Goal: Task Accomplishment & Management: Complete application form

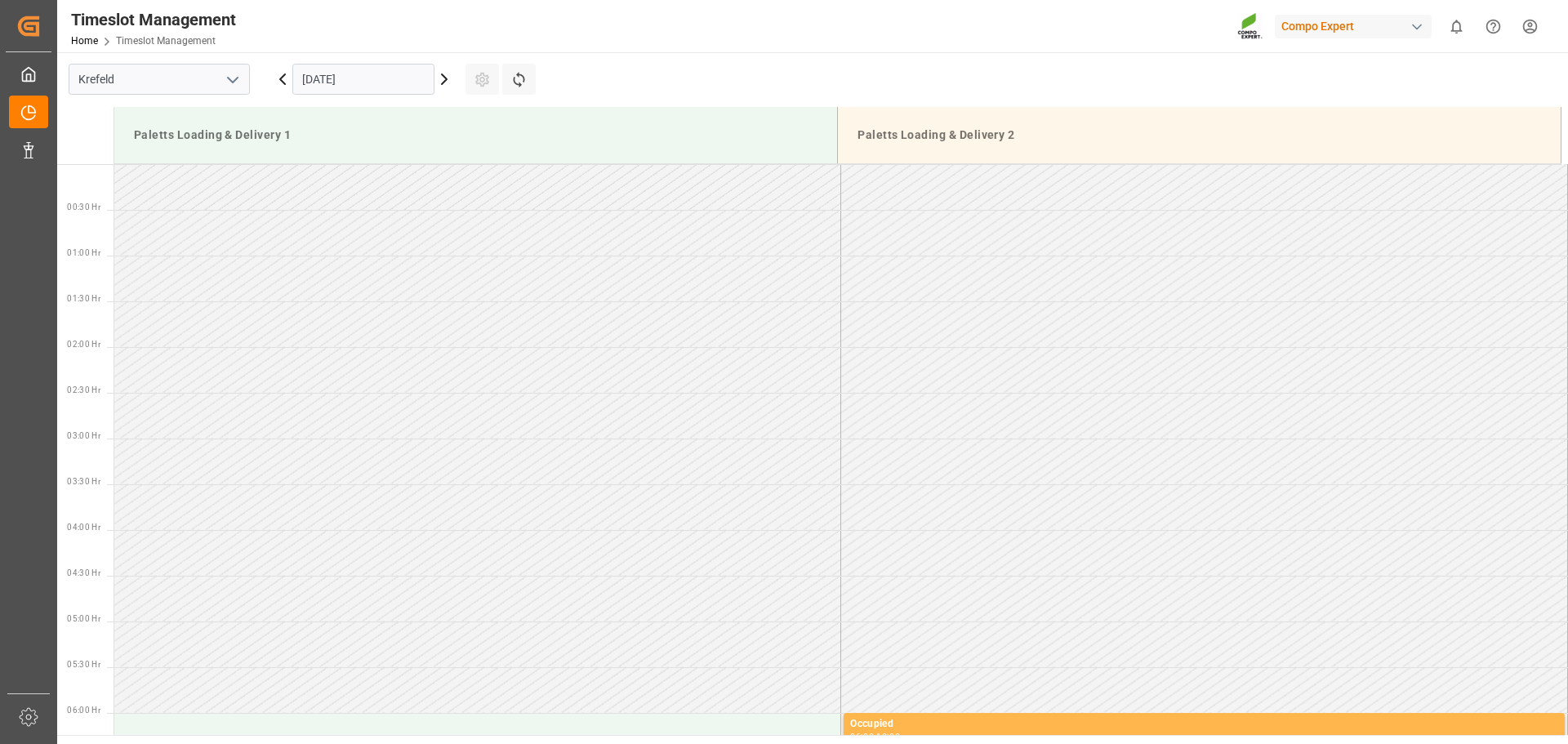
scroll to position [1331, 0]
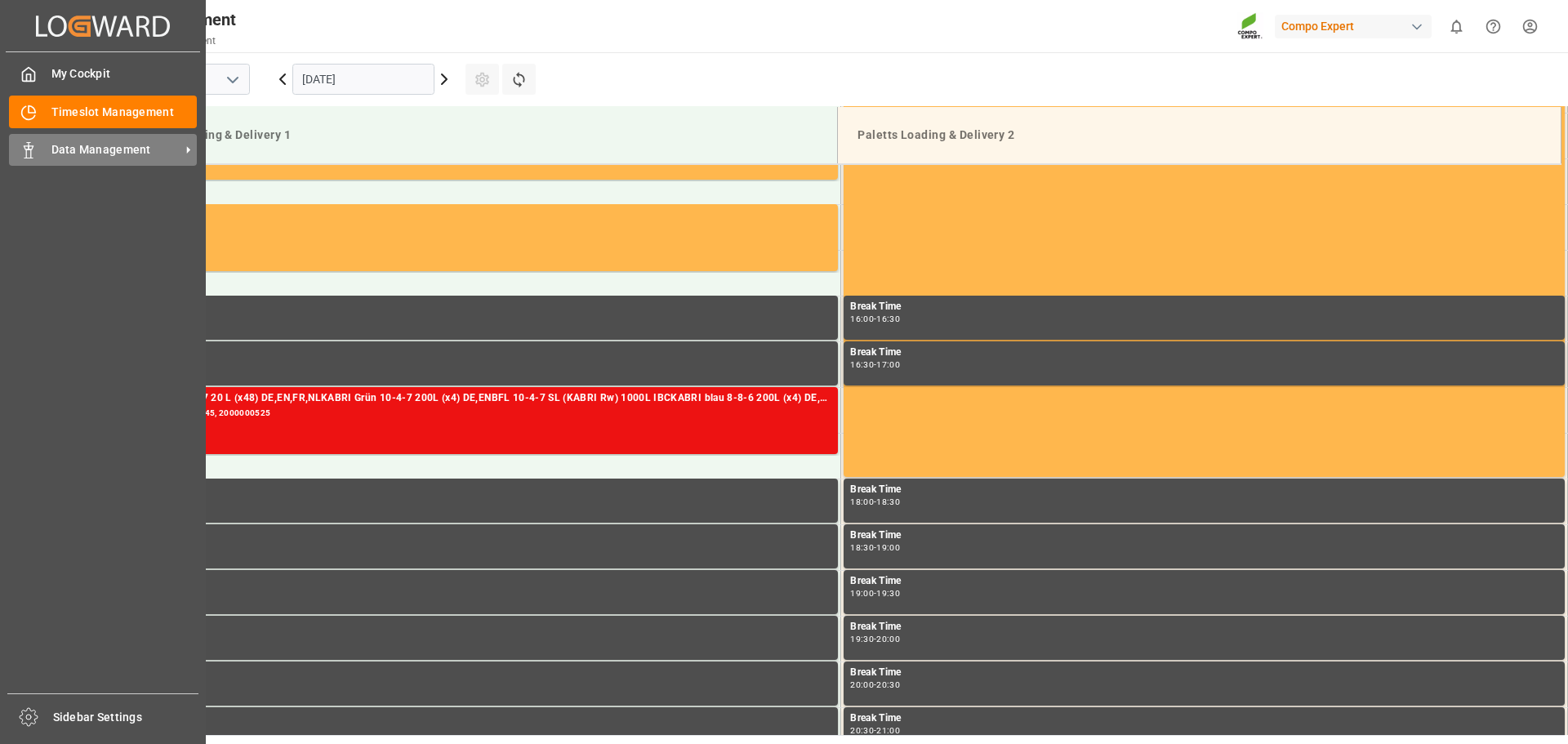
click at [41, 154] on div "Data Management Data Management" at bounding box center [103, 150] width 188 height 32
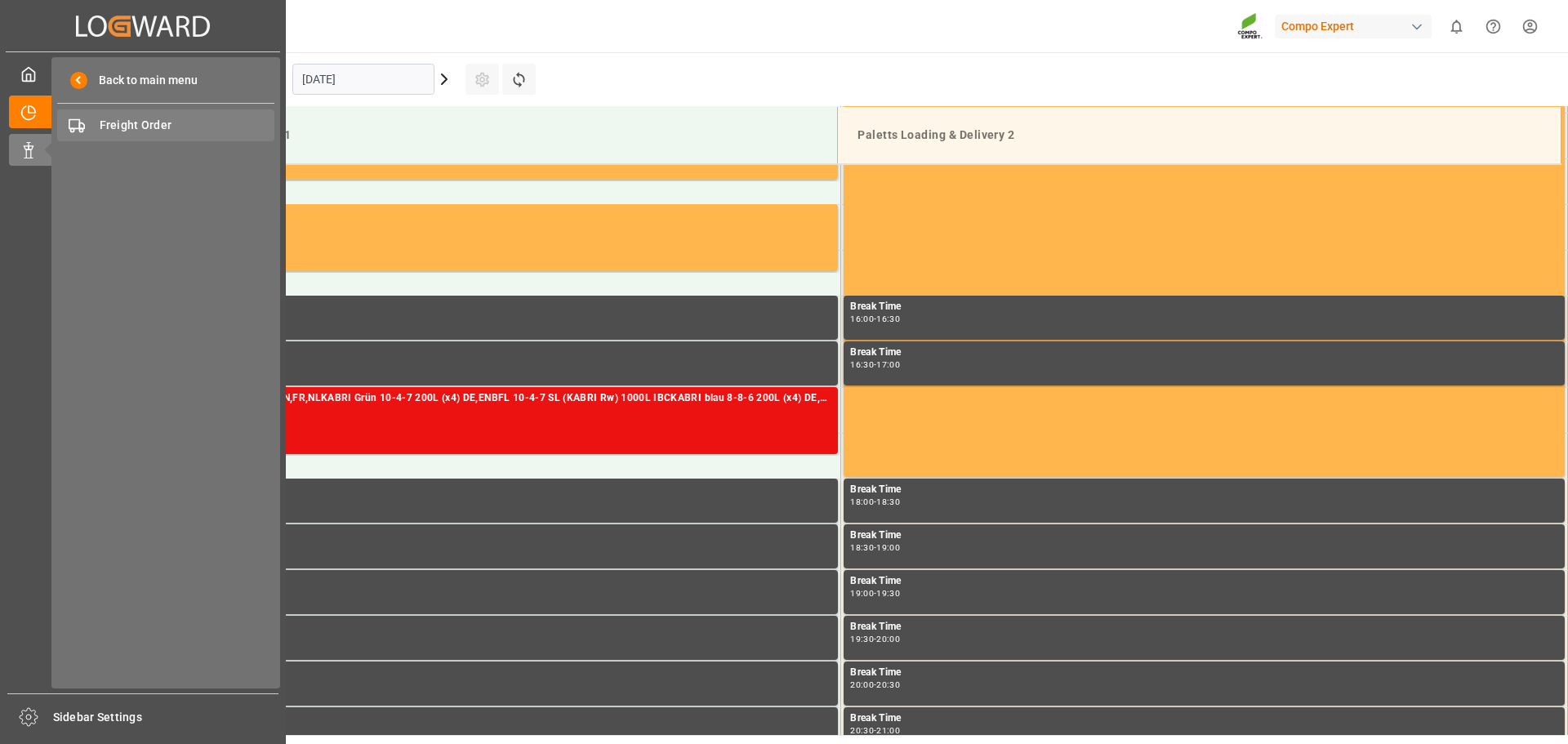
click at [149, 126] on span "Freight Order" at bounding box center [187, 125] width 176 height 17
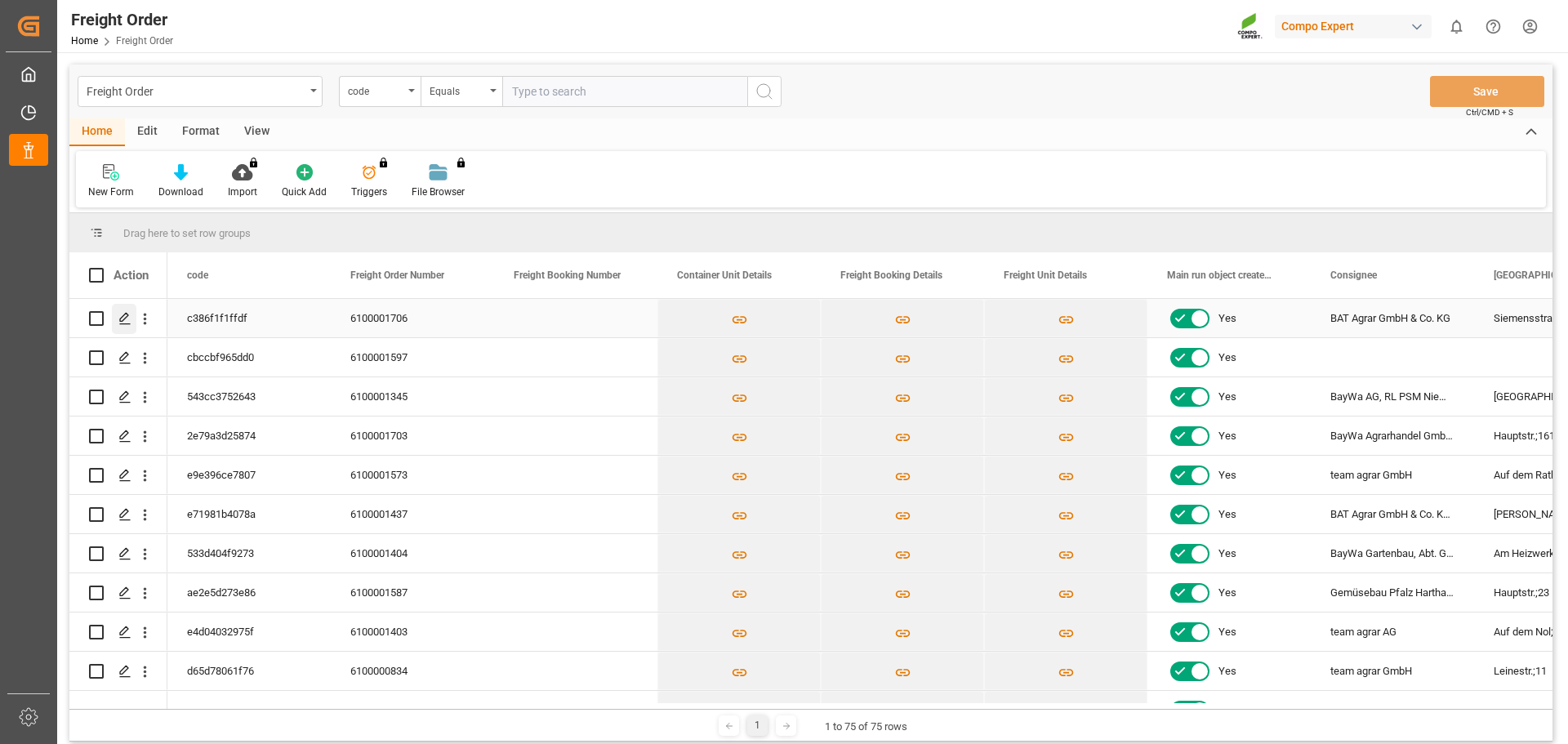
click at [117, 321] on div "Press SPACE to select this row." at bounding box center [124, 318] width 24 height 30
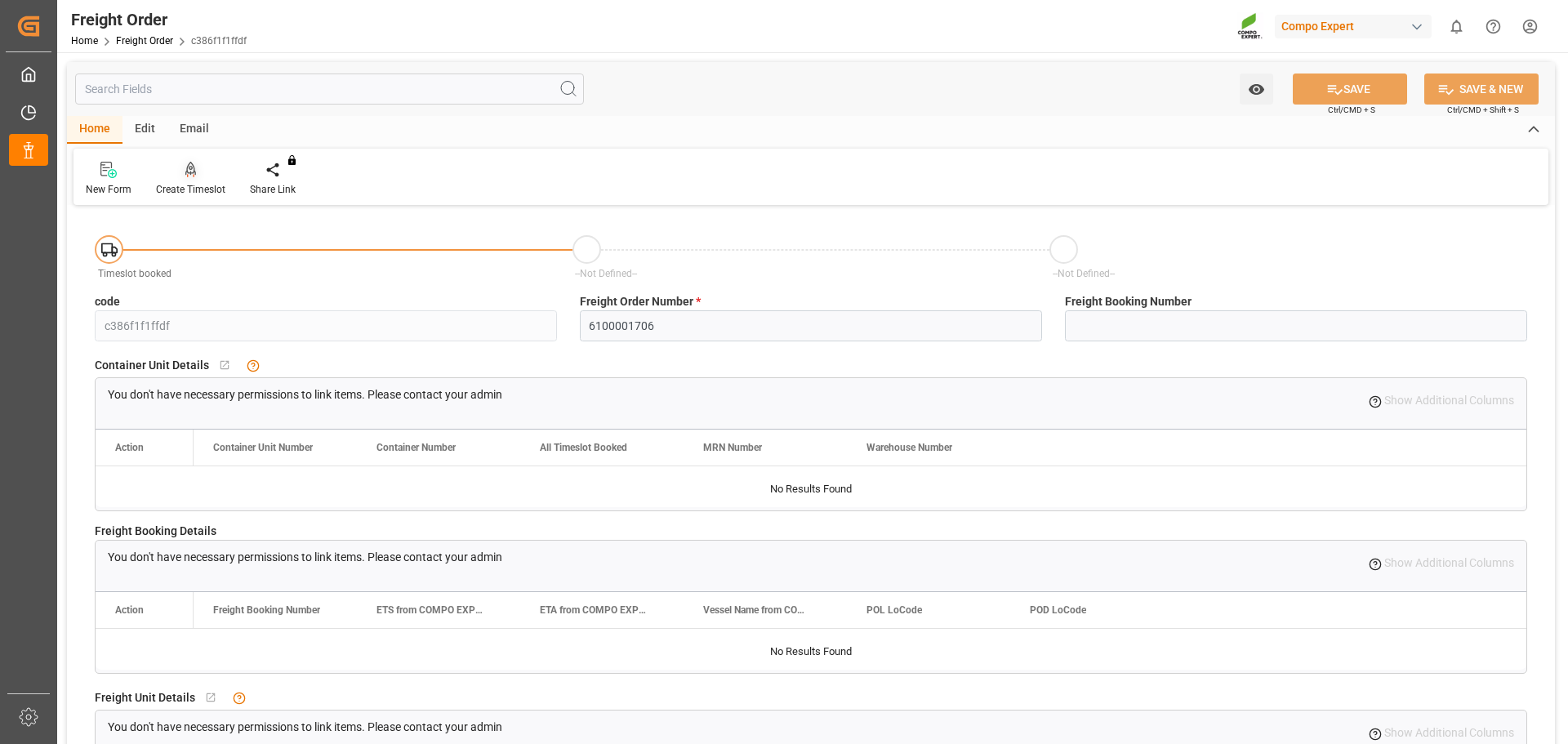
click at [181, 171] on div at bounding box center [191, 170] width 70 height 17
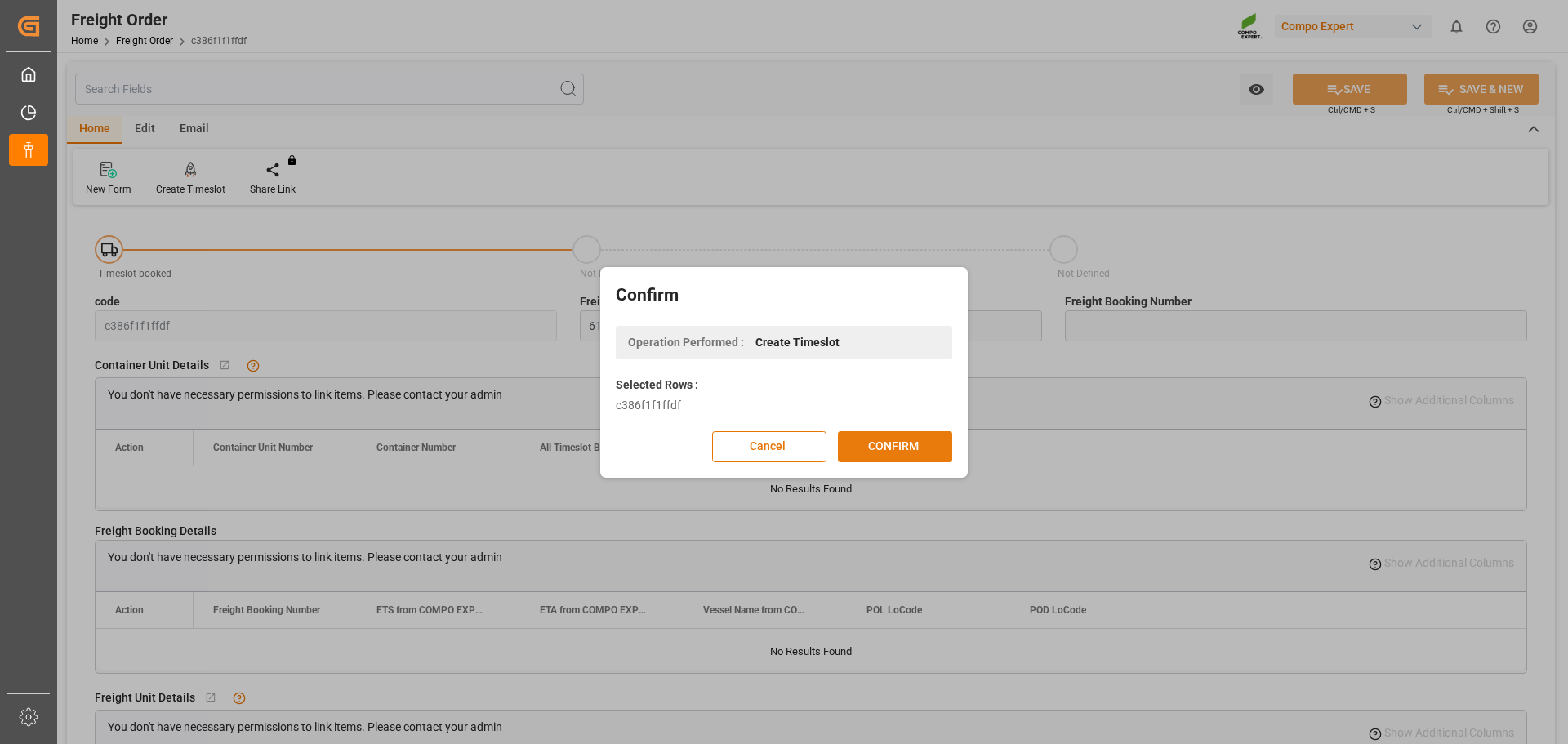
click at [887, 431] on button "CONFIRM" at bounding box center [894, 446] width 114 height 31
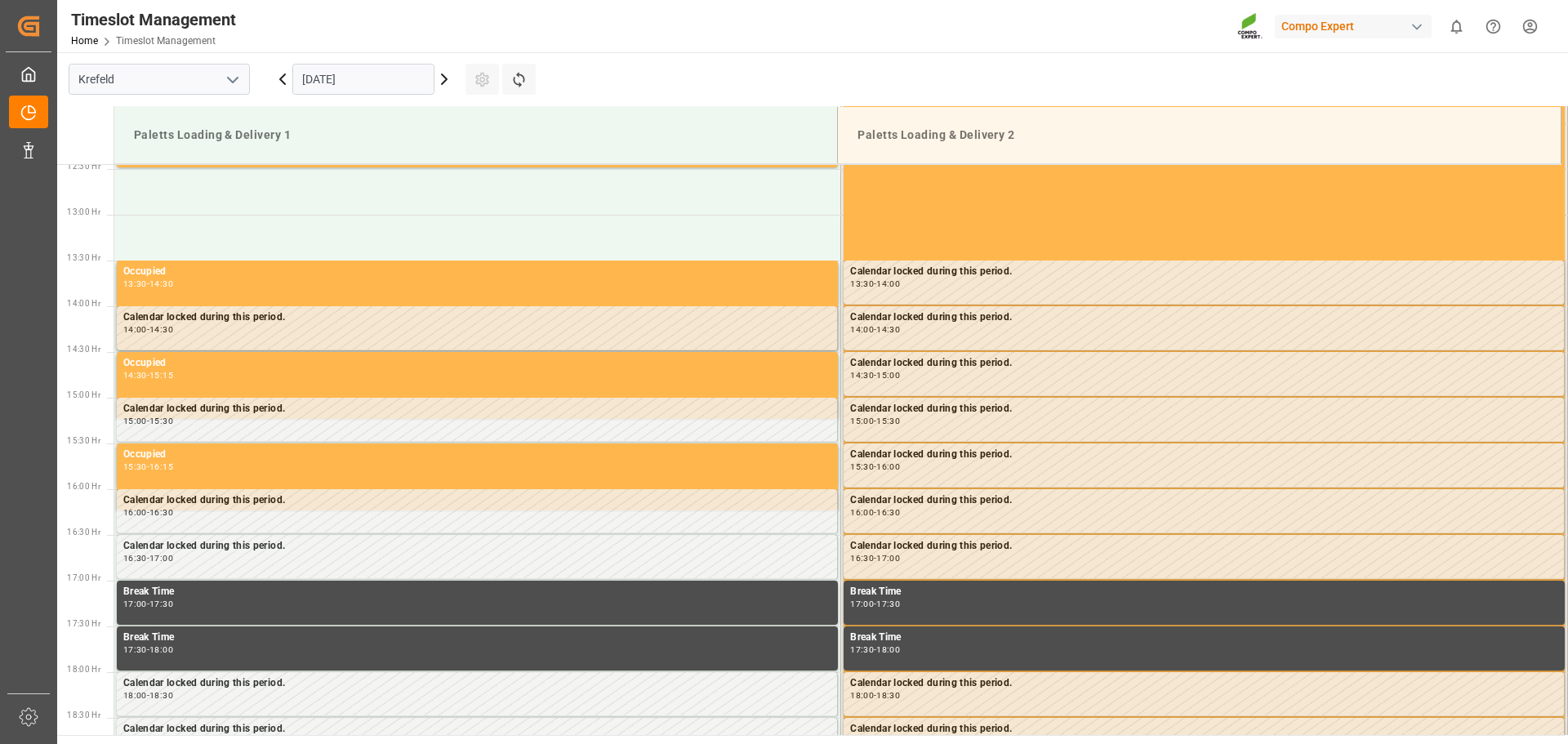
scroll to position [1178, 0]
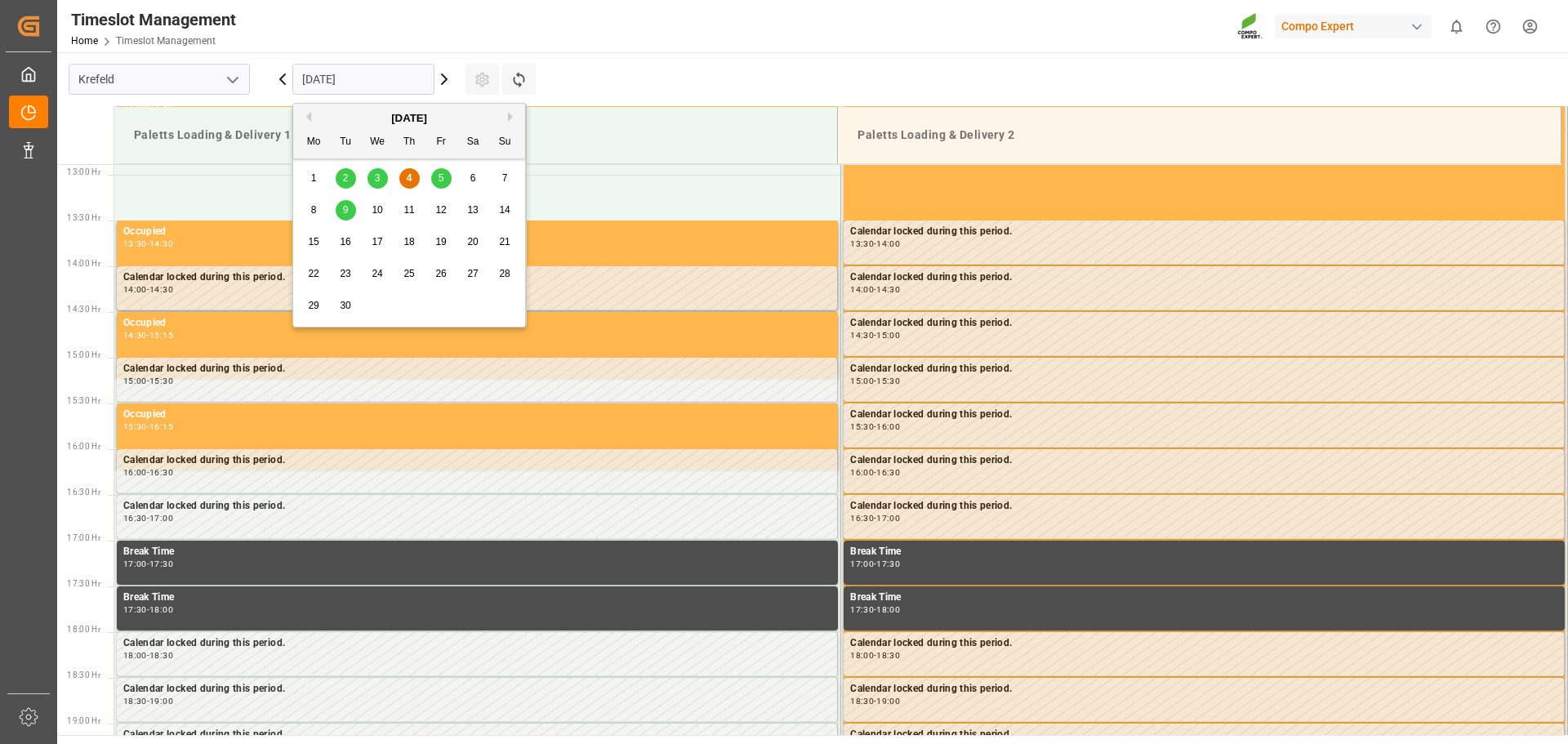
click at [404, 84] on input "04.09.2025" at bounding box center [363, 79] width 142 height 31
click at [343, 211] on span "9" at bounding box center [346, 210] width 6 height 11
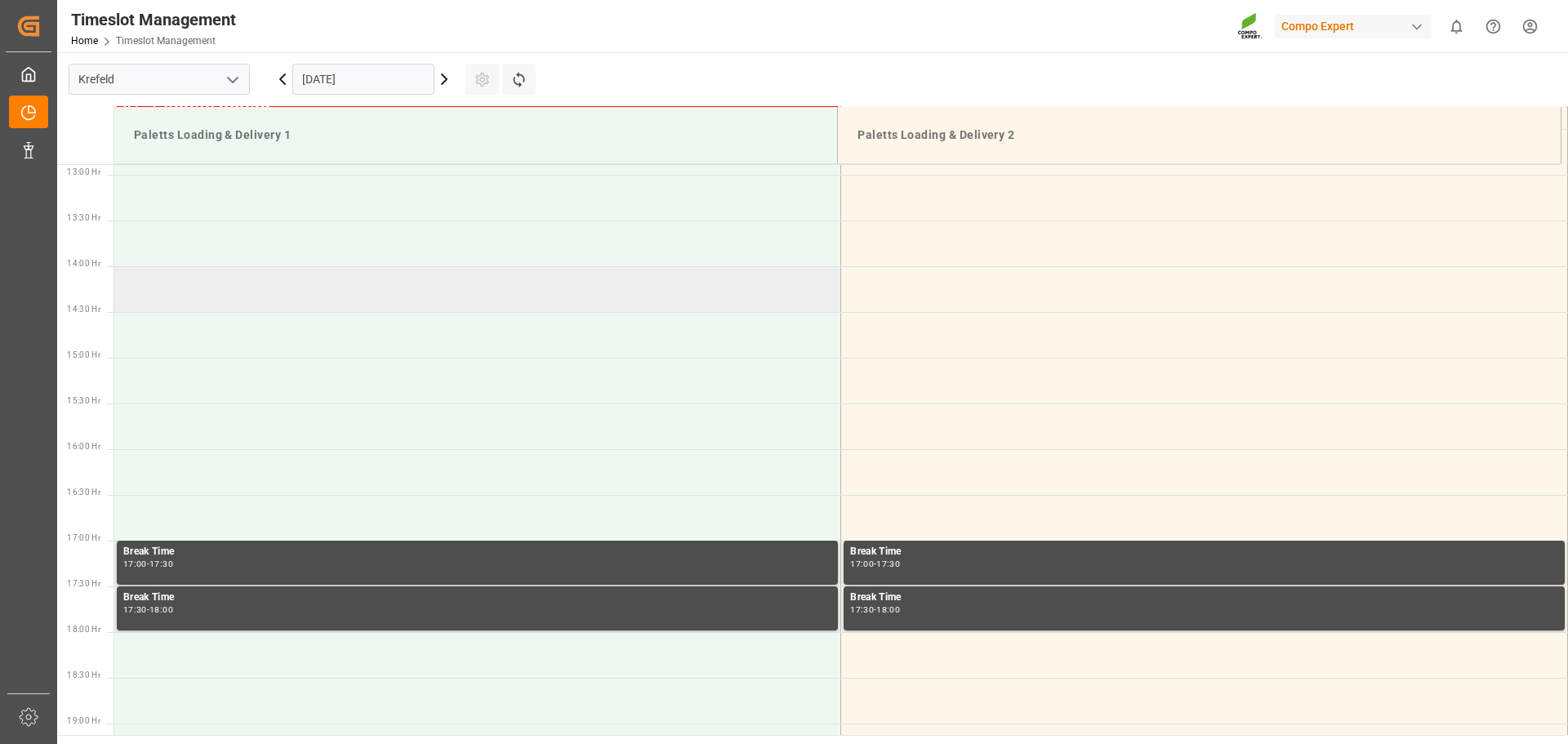
click at [284, 281] on td at bounding box center [477, 289] width 727 height 46
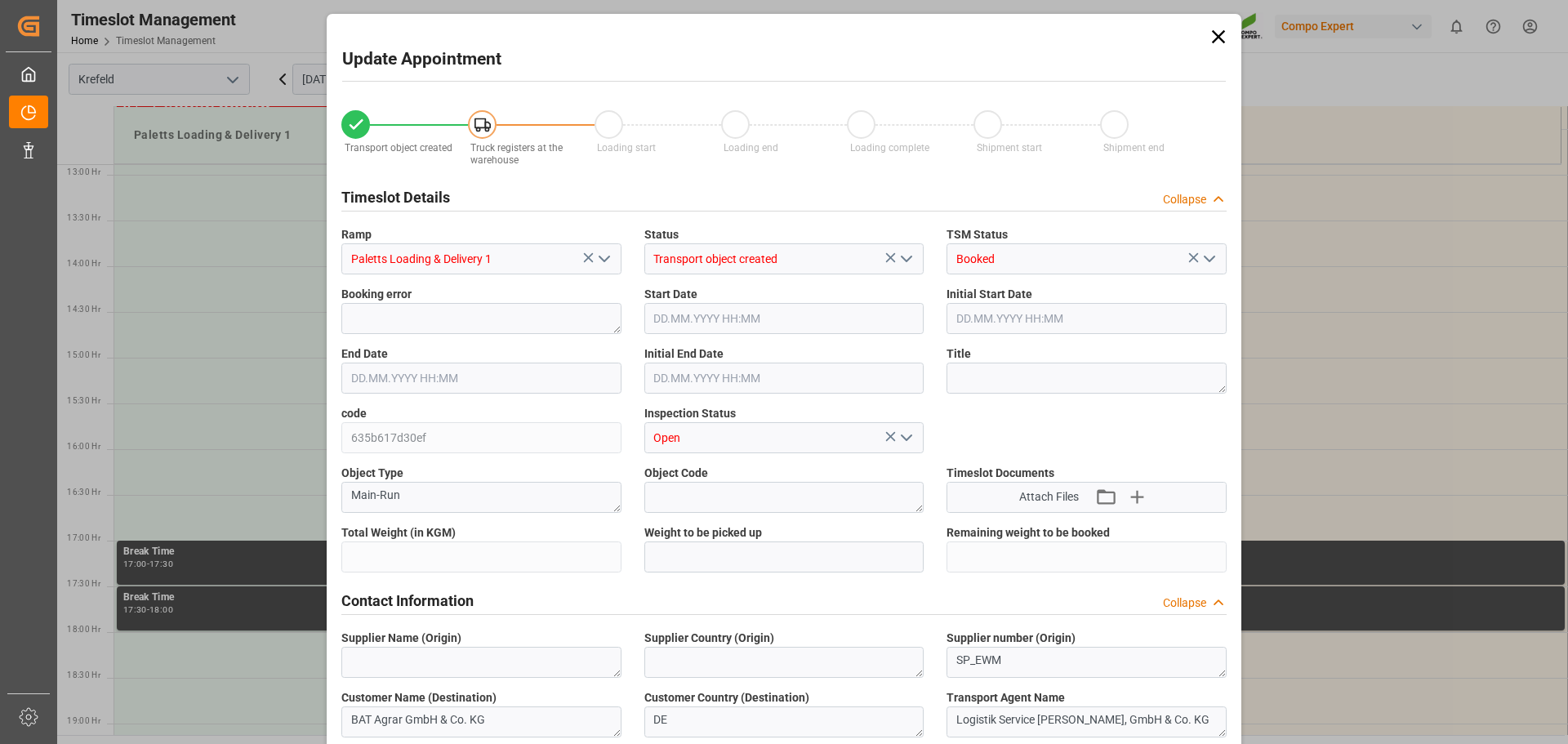
type input "24326.1"
type input "0"
type input "09.09.2025 14:00"
type input "09.09.2025 14:30"
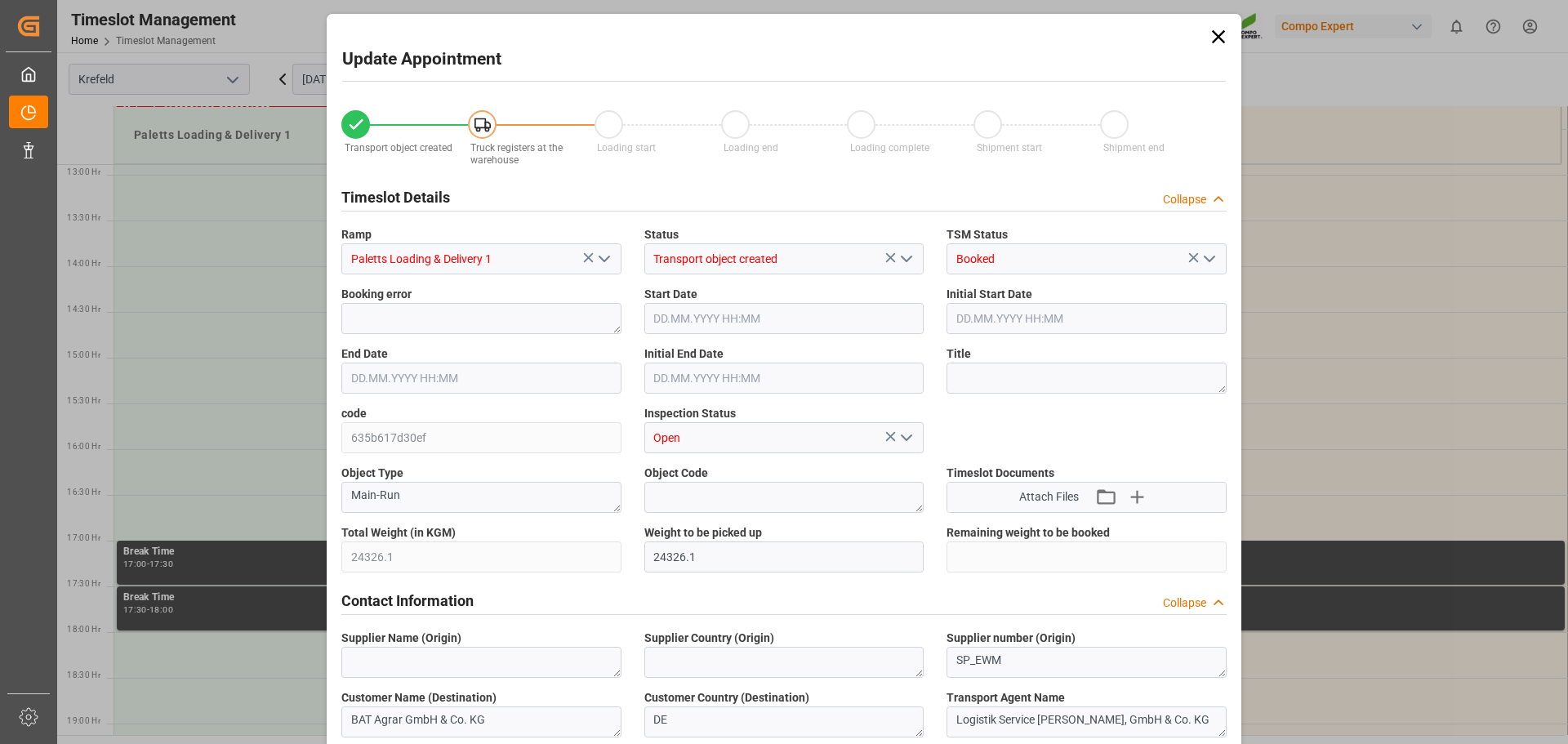
type input "04.09.2025 13:09"
type input "04.09.2025 12:13"
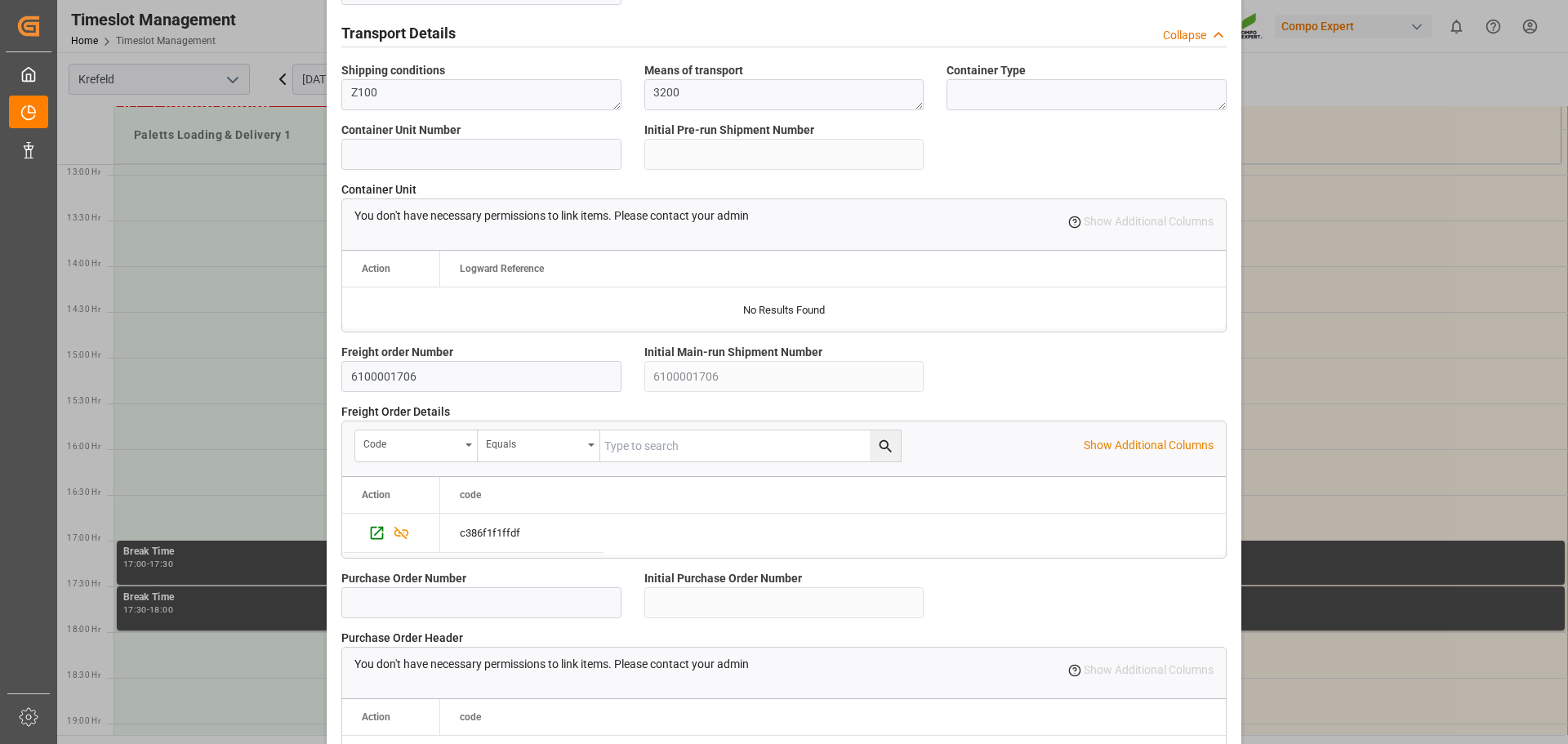
scroll to position [1388, 0]
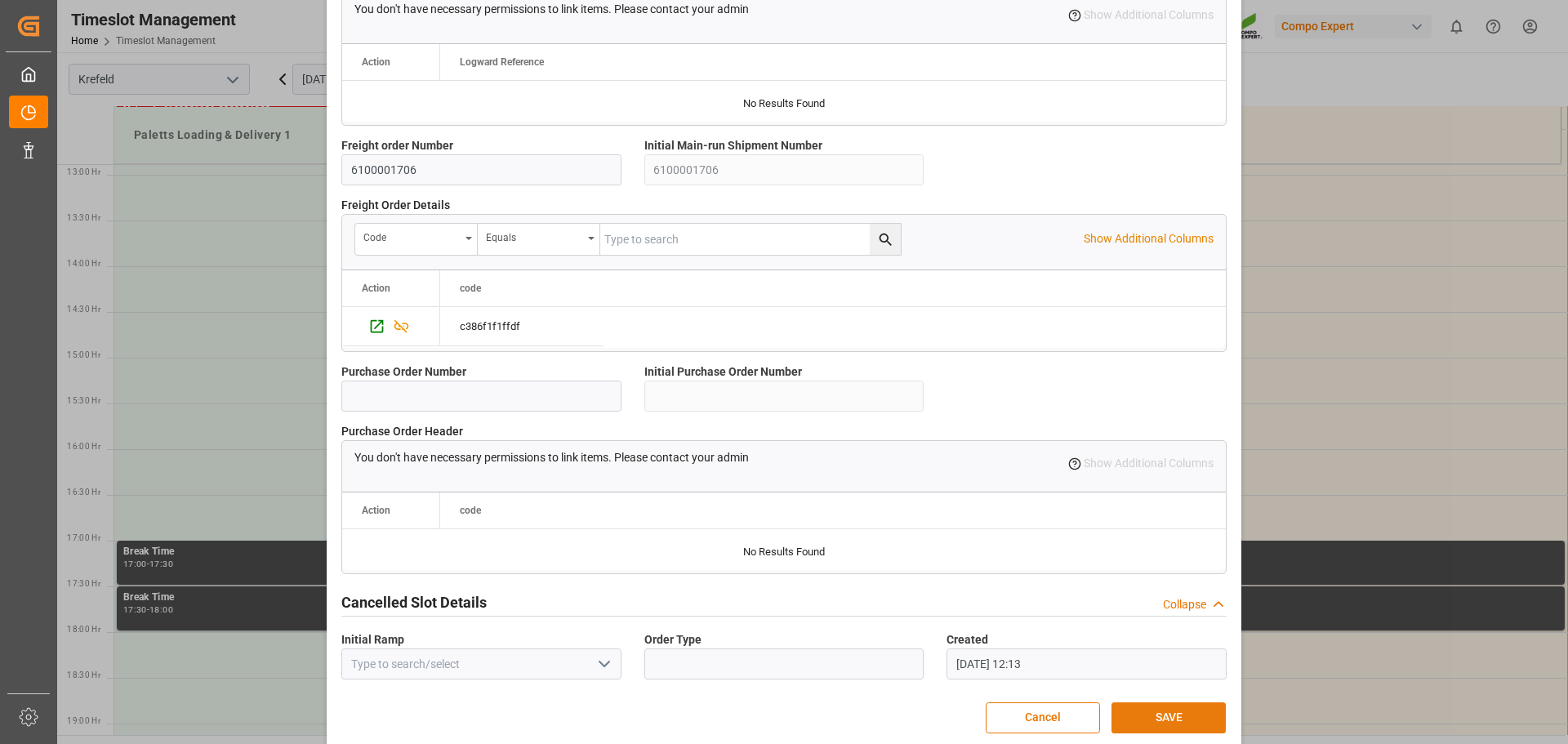
click at [1160, 702] on div "Cancel SAVE" at bounding box center [784, 718] width 884 height 31
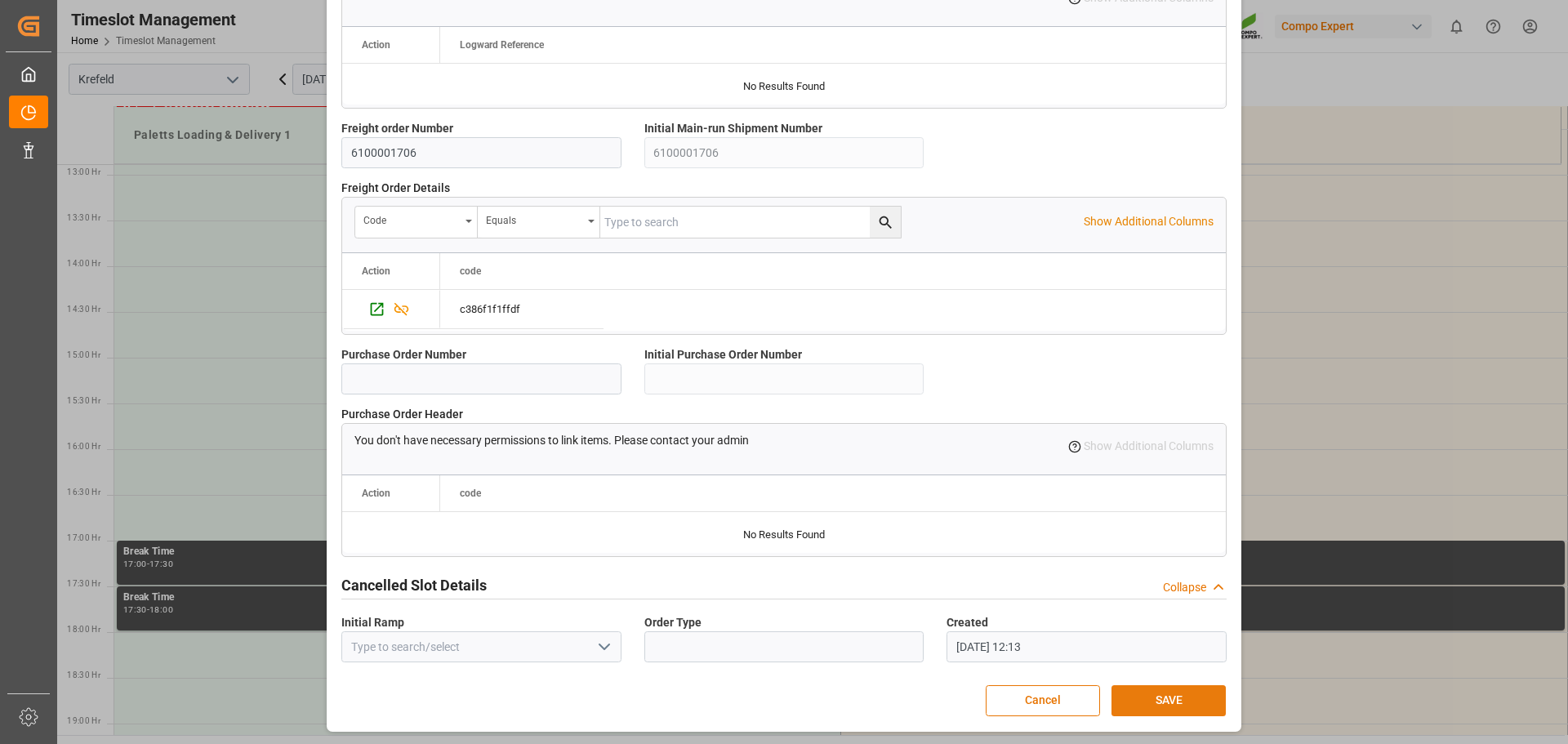
click at [1141, 693] on button "SAVE" at bounding box center [1168, 700] width 114 height 31
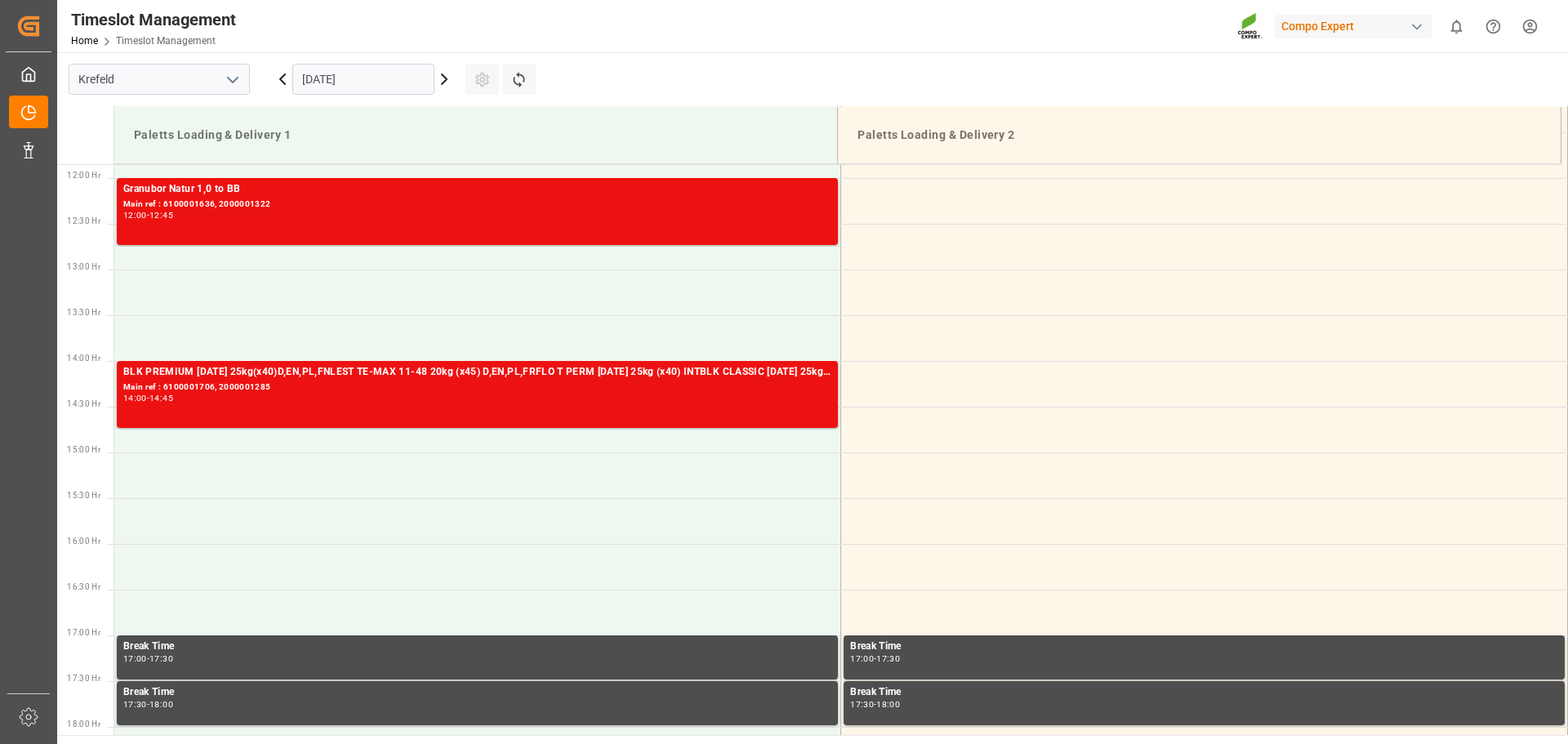
scroll to position [933, 0]
